Goal: Task Accomplishment & Management: Complete application form

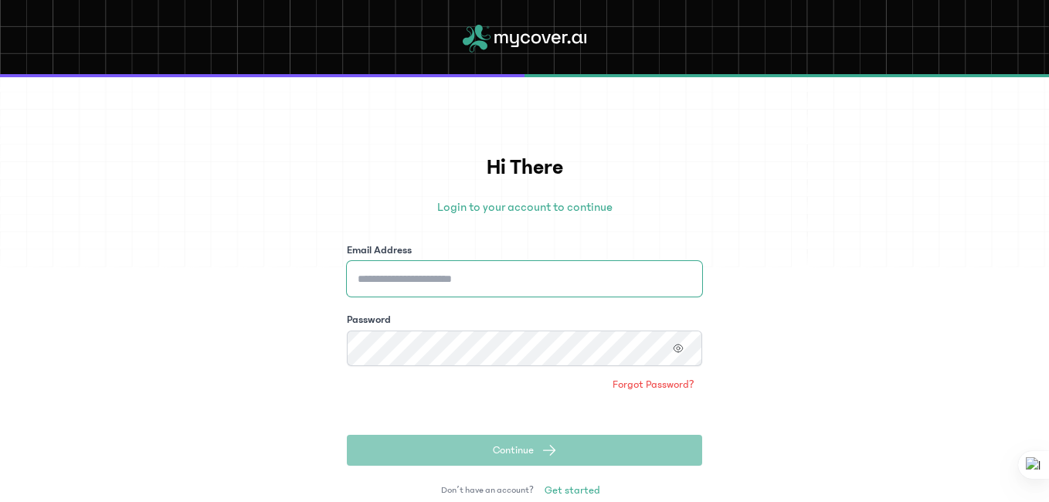
click at [464, 279] on input "Email Address" at bounding box center [524, 279] width 355 height 36
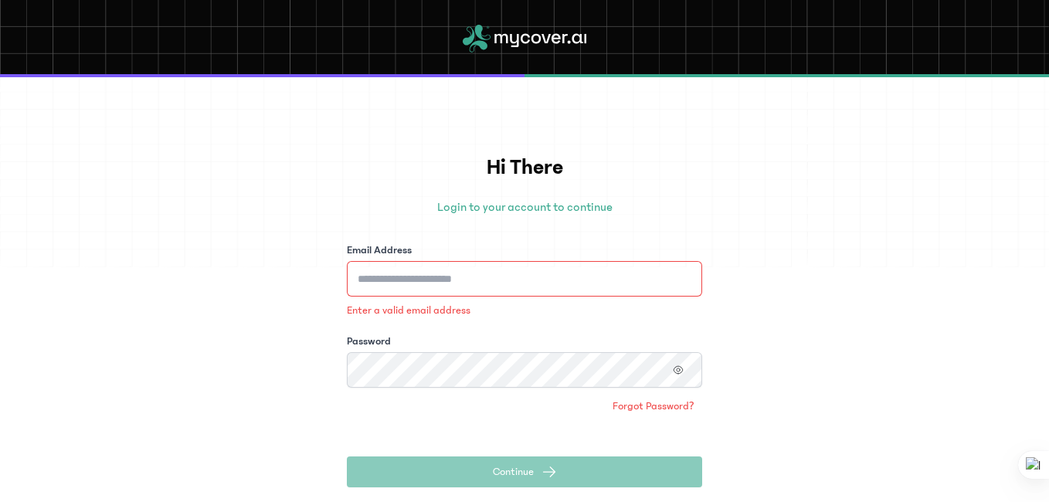
click at [479, 321] on div "Email Address Enter a valid email address Password" at bounding box center [524, 315] width 355 height 145
click at [464, 268] on input "Email Address" at bounding box center [524, 279] width 355 height 36
type input "**********"
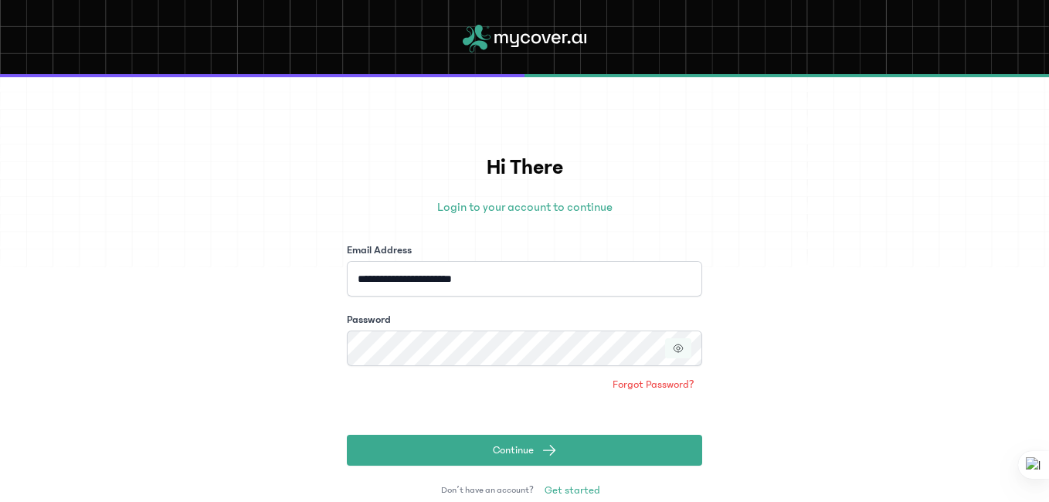
click at [683, 348] on button "button" at bounding box center [678, 348] width 26 height 20
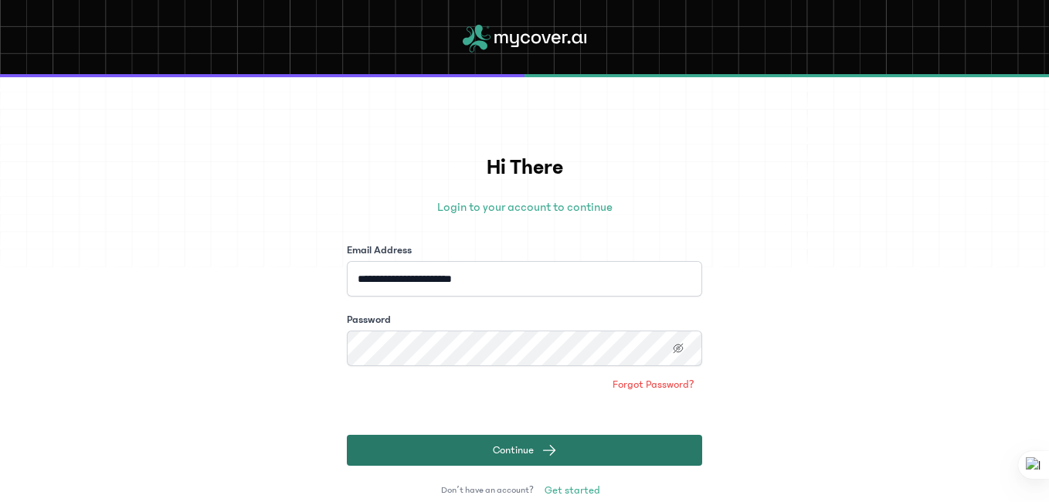
click at [526, 447] on span "Continue" at bounding box center [513, 450] width 41 height 15
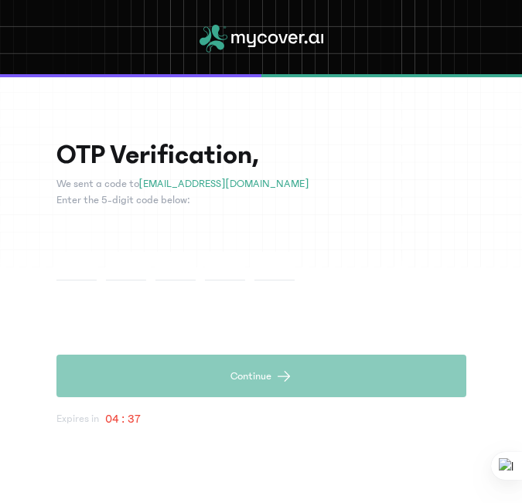
click at [87, 267] on input "text" at bounding box center [76, 266] width 40 height 29
type input "*"
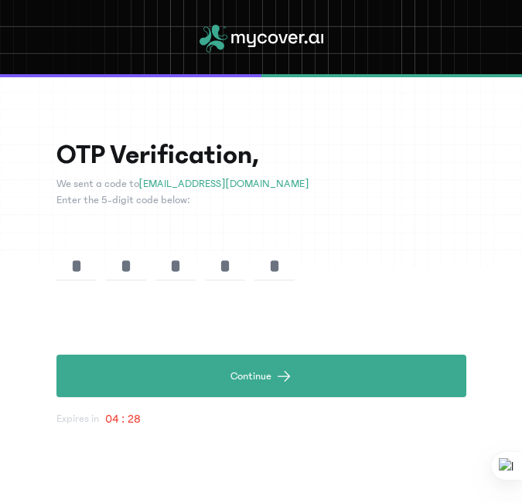
type input "*"
click at [323, 320] on div "OTP Verification, We sent a code to [EMAIL_ADDRESS][DOMAIN_NAME] Enter the 5-di…" at bounding box center [261, 283] width 410 height 289
click at [286, 267] on input "*" at bounding box center [274, 266] width 40 height 29
